Goal: Task Accomplishment & Management: Manage account settings

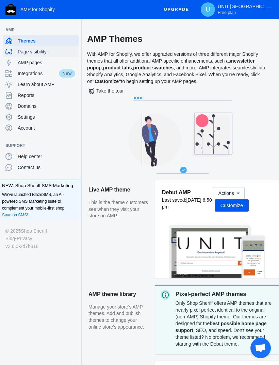
click at [23, 51] on span "Page visibility" at bounding box center [47, 51] width 58 height 7
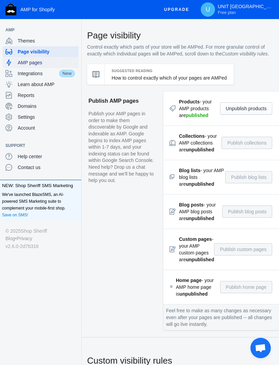
click at [30, 66] on div "AMP pages" at bounding box center [40, 62] width 70 height 11
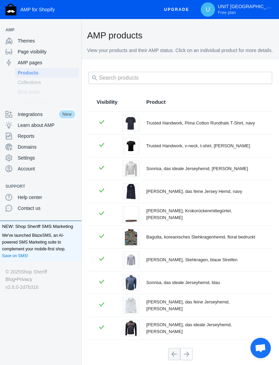
click at [28, 84] on span "Collections" at bounding box center [47, 82] width 58 height 7
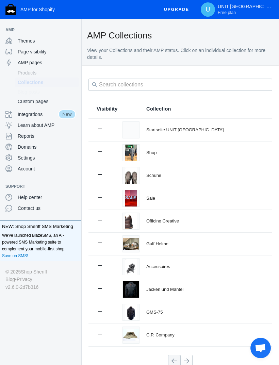
click at [29, 95] on span "Blog posts" at bounding box center [47, 92] width 58 height 7
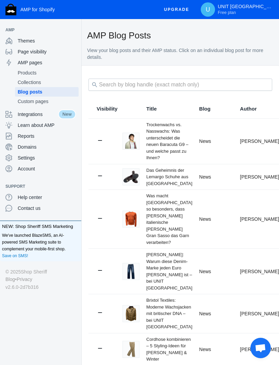
scroll to position [22, 0]
click at [23, 155] on span "Settings" at bounding box center [47, 158] width 58 height 7
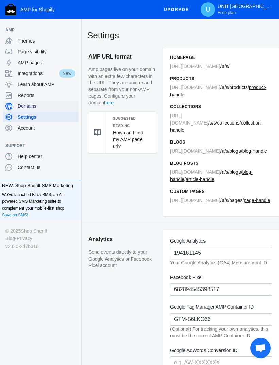
click at [26, 108] on span "Domains" at bounding box center [47, 106] width 58 height 7
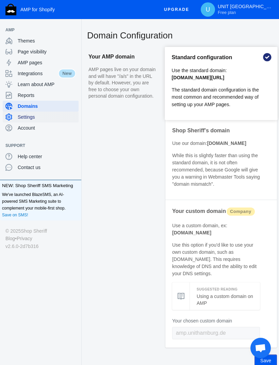
click at [27, 120] on span "Settings" at bounding box center [47, 117] width 58 height 7
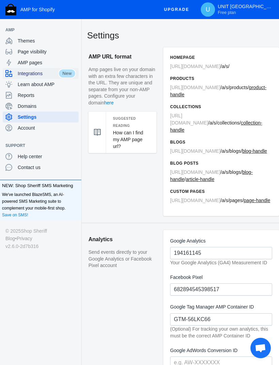
click at [33, 75] on span "Integrations" at bounding box center [38, 73] width 41 height 7
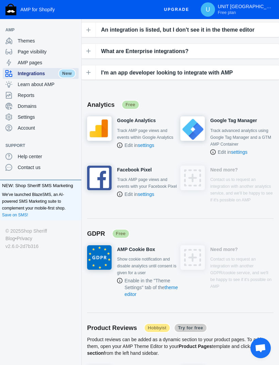
scroll to position [197, 0]
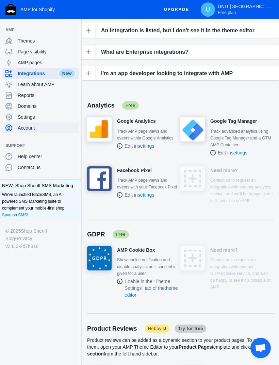
click at [26, 128] on span "Account" at bounding box center [47, 128] width 58 height 7
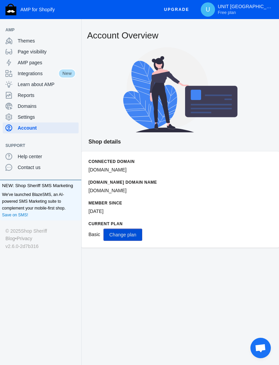
click at [130, 235] on span "Change plan" at bounding box center [122, 234] width 27 height 5
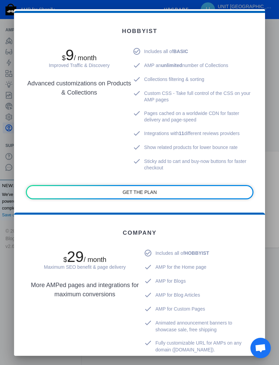
scroll to position [242, 0]
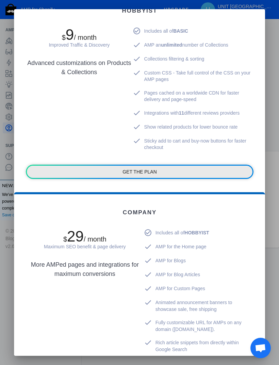
click at [81, 167] on link "GET THE PLAN" at bounding box center [140, 172] width 226 height 12
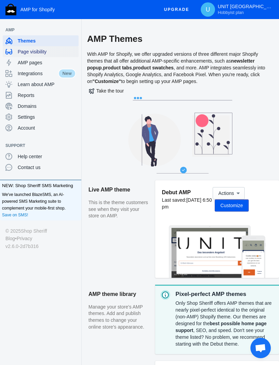
click at [31, 52] on span "Page visibility" at bounding box center [47, 51] width 58 height 7
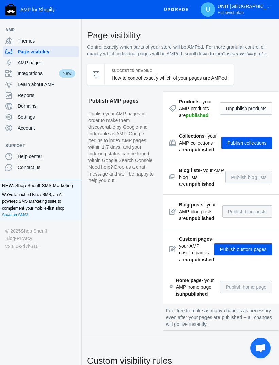
click at [249, 148] on button "Publish collections" at bounding box center [247, 143] width 51 height 12
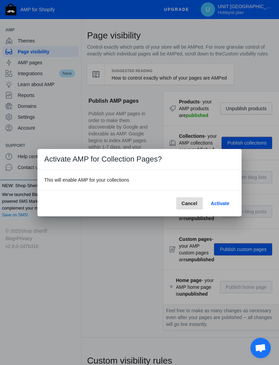
click at [221, 205] on span "Activate" at bounding box center [220, 203] width 18 height 5
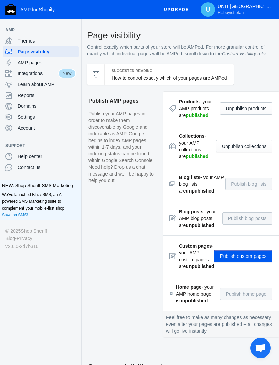
click at [245, 263] on button "Publish custom pages" at bounding box center [243, 256] width 58 height 12
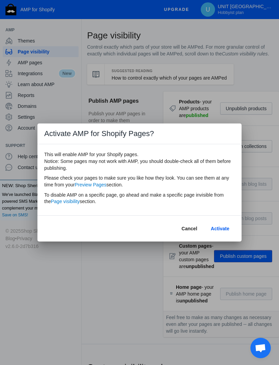
click at [223, 229] on span "Activate" at bounding box center [220, 228] width 18 height 5
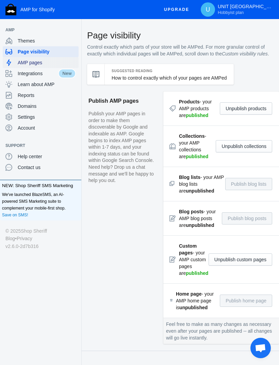
click at [25, 61] on span "AMP pages" at bounding box center [47, 62] width 58 height 7
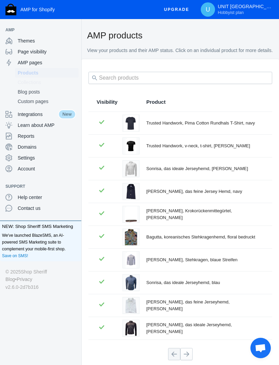
click at [28, 83] on span "Collections" at bounding box center [47, 82] width 58 height 7
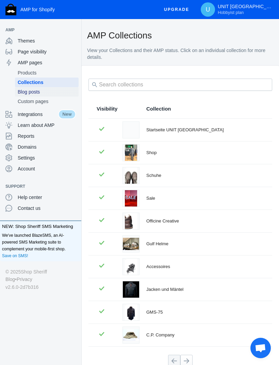
click at [29, 94] on span "Blog posts" at bounding box center [47, 92] width 58 height 7
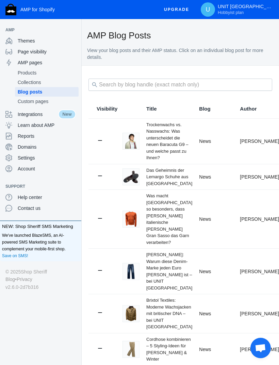
click at [99, 144] on div at bounding box center [100, 141] width 7 height 9
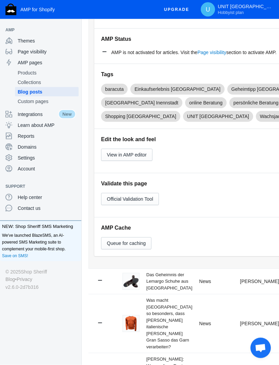
scroll to position [177, 0]
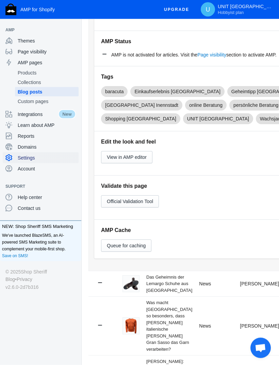
click at [27, 157] on span "Settings" at bounding box center [47, 158] width 58 height 7
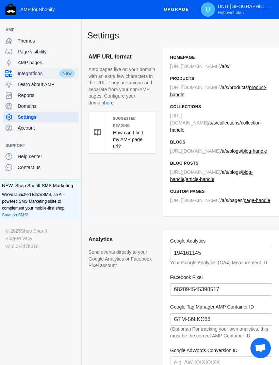
click at [30, 77] on div "Integrations" at bounding box center [31, 73] width 53 height 11
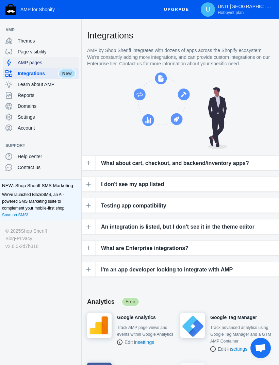
click at [26, 61] on span "AMP pages" at bounding box center [47, 62] width 58 height 7
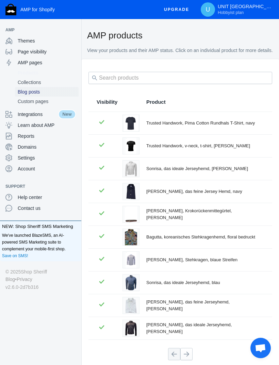
click at [31, 93] on span "Blog posts" at bounding box center [47, 92] width 58 height 7
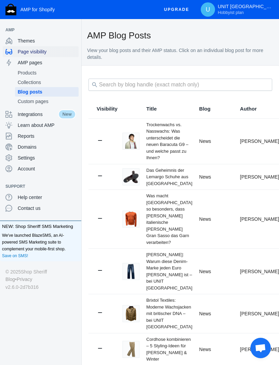
click at [33, 49] on span "Page visibility" at bounding box center [47, 51] width 58 height 7
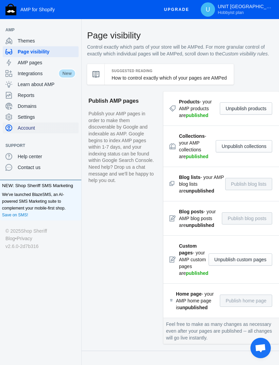
click at [32, 124] on div "Account" at bounding box center [40, 128] width 70 height 11
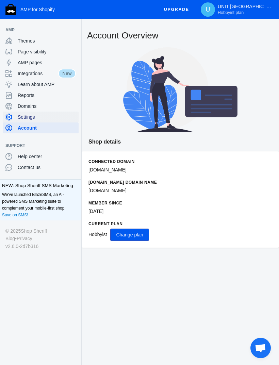
click at [31, 117] on span "Settings" at bounding box center [47, 117] width 58 height 7
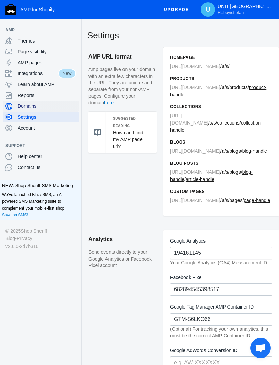
click at [33, 108] on span "Domains" at bounding box center [47, 106] width 58 height 7
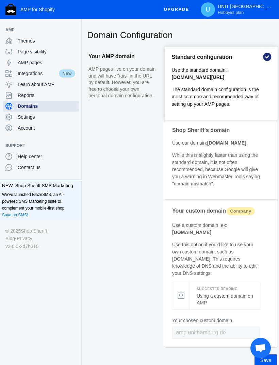
scroll to position [11, 0]
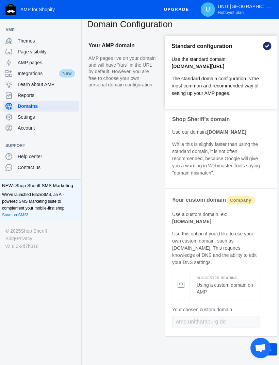
click at [123, 347] on aside "Your AMP domain AMP pages live on your domain and will have "/a/s" in the URL b…" at bounding box center [123, 196] width 82 height 320
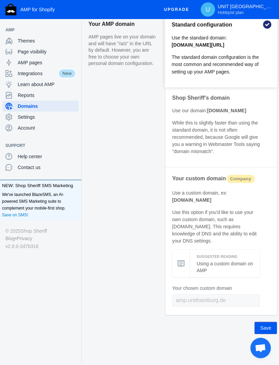
scroll to position [33, 0]
